Goal: Task Accomplishment & Management: Use online tool/utility

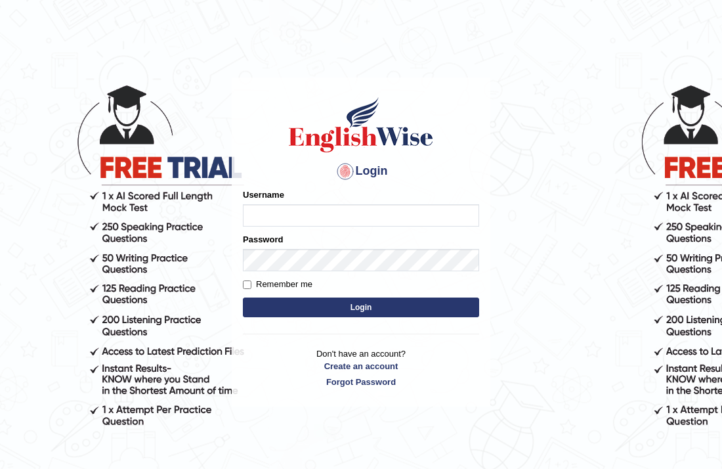
click at [302, 211] on input "Username" at bounding box center [361, 215] width 236 height 22
type input "Amitakumari"
click at [378, 311] on button "Login" at bounding box center [361, 307] width 236 height 20
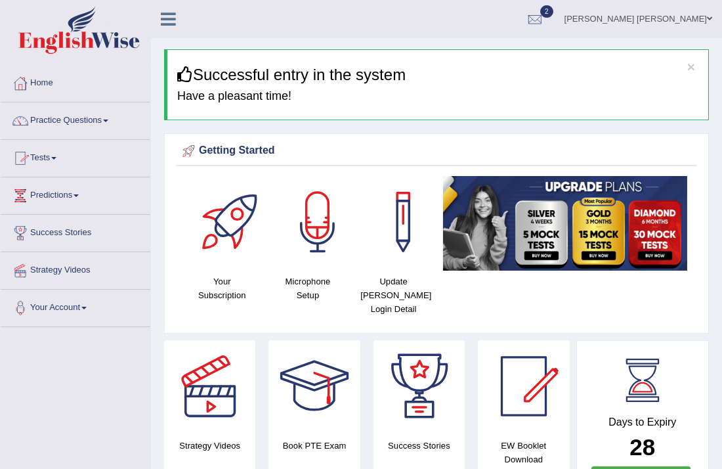
click at [54, 158] on link "Tests" at bounding box center [76, 156] width 150 height 33
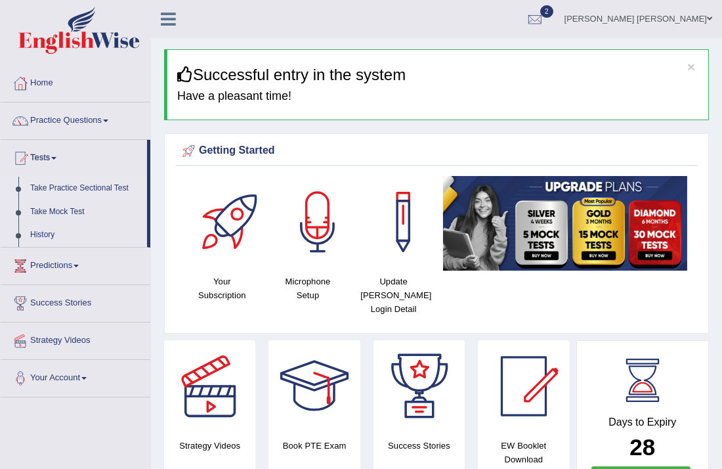
click at [62, 187] on link "Take Practice Sectional Test" at bounding box center [85, 189] width 123 height 24
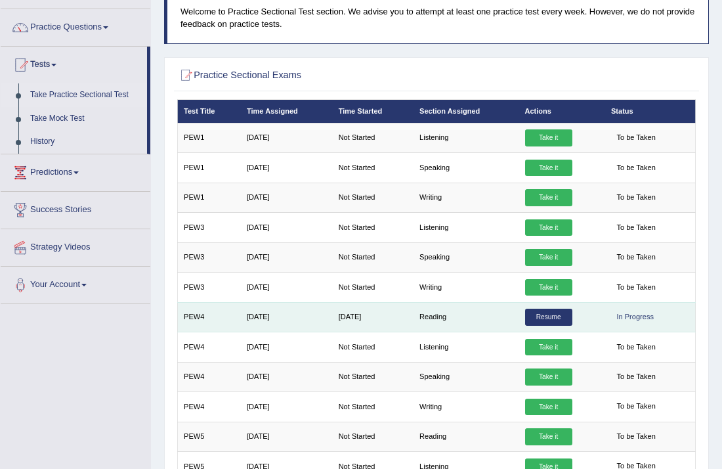
scroll to position [158, 0]
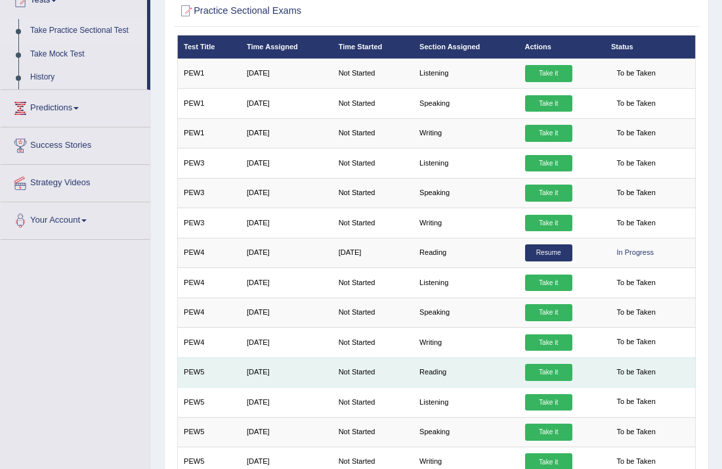
click at [548, 366] on link "Take it" at bounding box center [548, 372] width 47 height 17
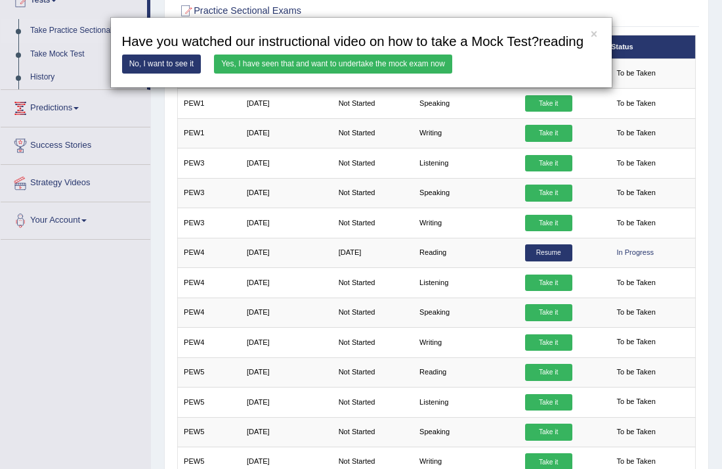
click at [305, 64] on link "Yes, I have seen that and want to undertake the mock exam now" at bounding box center [333, 63] width 238 height 19
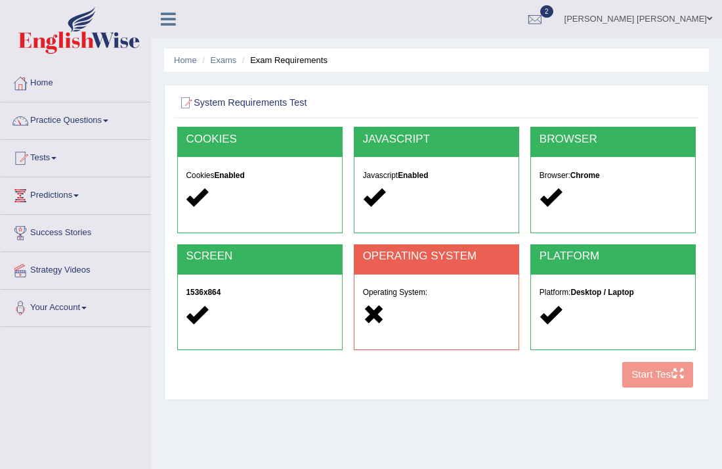
click at [709, 16] on span at bounding box center [709, 18] width 5 height 9
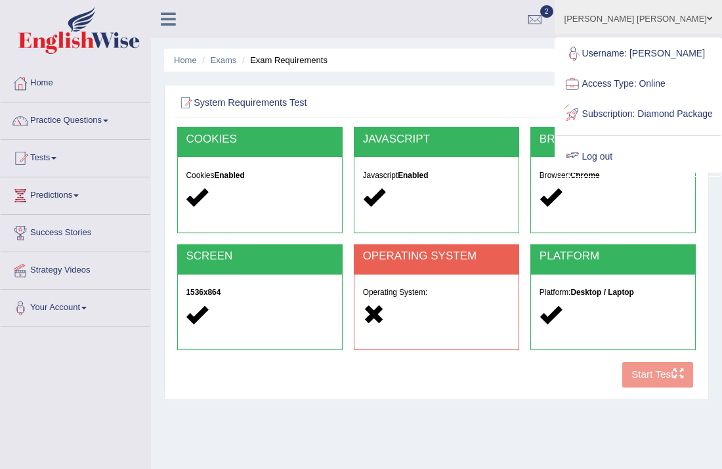
click at [630, 168] on link "Log out" at bounding box center [638, 157] width 165 height 30
